Goal: Transaction & Acquisition: Purchase product/service

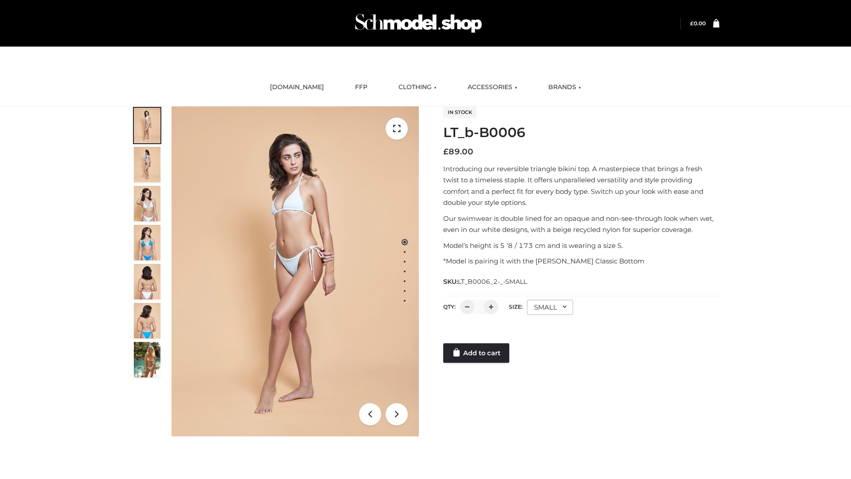
click at [477, 353] on link "Add to cart" at bounding box center [476, 353] width 66 height 20
